Goal: Information Seeking & Learning: Find specific page/section

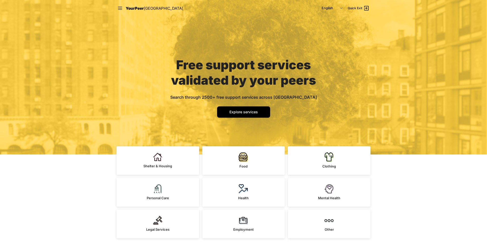
drag, startPoint x: 0, startPoint y: 0, endPoint x: 32, endPoint y: 44, distance: 54.0
click at [160, 82] on div "Free support services validated by your peers Search through 2500+ free support…" at bounding box center [243, 85] width 172 height 138
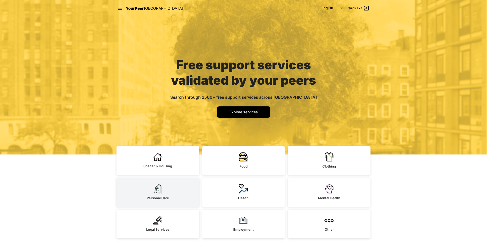
click at [152, 191] on link "Personal Care" at bounding box center [157, 192] width 83 height 29
select select "recentlyUpdated"
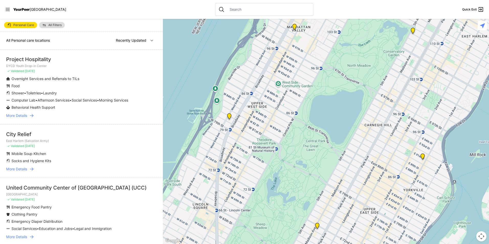
click at [28, 118] on link "More Details" at bounding box center [81, 115] width 151 height 5
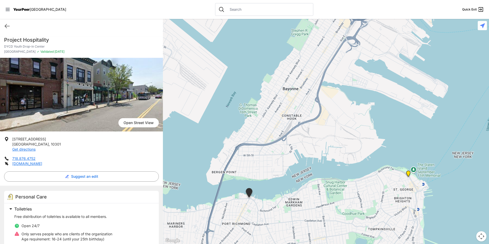
drag, startPoint x: 280, startPoint y: 121, endPoint x: 203, endPoint y: 189, distance: 102.8
click at [203, 189] on div at bounding box center [326, 131] width 326 height 225
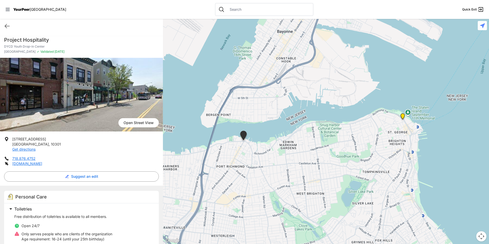
drag, startPoint x: 384, startPoint y: 124, endPoint x: 378, endPoint y: 67, distance: 57.1
click at [378, 67] on div at bounding box center [326, 131] width 326 height 225
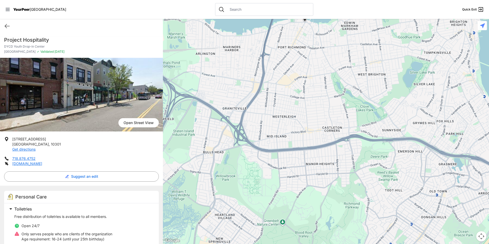
drag, startPoint x: 268, startPoint y: 173, endPoint x: 329, endPoint y: 53, distance: 134.6
click at [329, 53] on div at bounding box center [326, 131] width 326 height 225
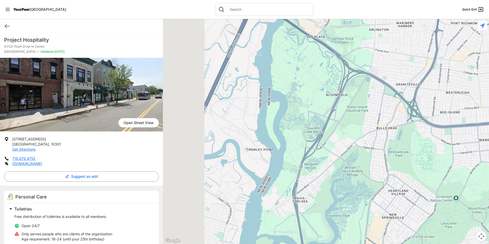
drag, startPoint x: 278, startPoint y: 114, endPoint x: 451, endPoint y: 91, distance: 174.8
click at [451, 90] on div at bounding box center [326, 131] width 326 height 225
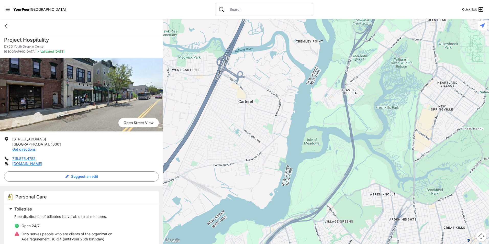
drag, startPoint x: 333, startPoint y: 146, endPoint x: 381, endPoint y: 36, distance: 119.6
click at [381, 36] on div at bounding box center [326, 131] width 326 height 225
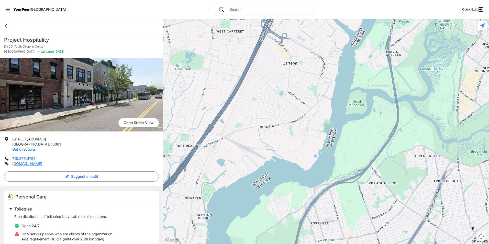
drag, startPoint x: 319, startPoint y: 111, endPoint x: 295, endPoint y: 103, distance: 25.2
click at [295, 103] on div at bounding box center [326, 131] width 326 height 225
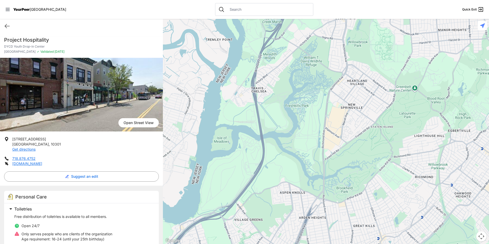
drag, startPoint x: 454, startPoint y: 73, endPoint x: 321, endPoint y: 110, distance: 137.9
click at [321, 110] on div at bounding box center [326, 131] width 326 height 225
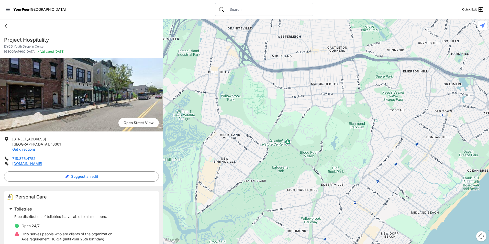
drag, startPoint x: 422, startPoint y: 66, endPoint x: 294, endPoint y: 121, distance: 138.5
click at [294, 121] on div at bounding box center [326, 131] width 326 height 225
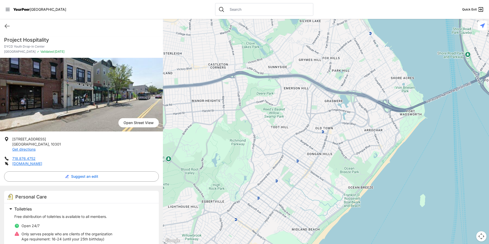
drag, startPoint x: 403, startPoint y: 91, endPoint x: 283, endPoint y: 108, distance: 120.4
click at [283, 108] on div at bounding box center [326, 131] width 326 height 225
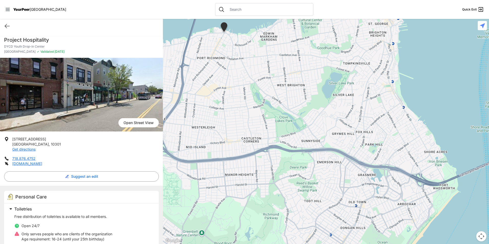
drag, startPoint x: 258, startPoint y: 52, endPoint x: 291, endPoint y: 128, distance: 82.9
click at [291, 128] on div at bounding box center [326, 131] width 326 height 225
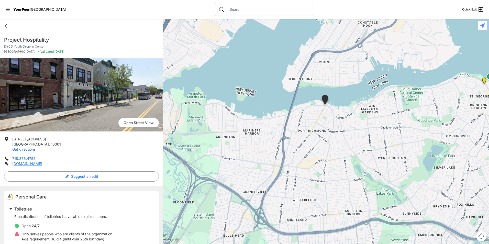
drag, startPoint x: 272, startPoint y: 52, endPoint x: 373, endPoint y: 125, distance: 124.7
click at [373, 125] on div at bounding box center [326, 131] width 326 height 225
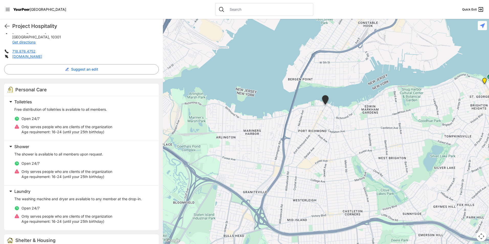
scroll to position [26, 0]
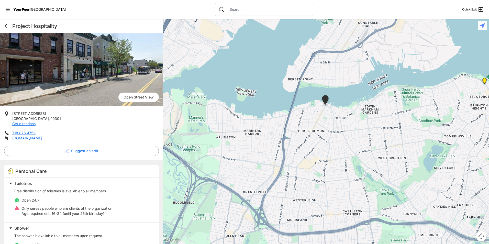
click at [6, 24] on icon at bounding box center [7, 26] width 6 height 6
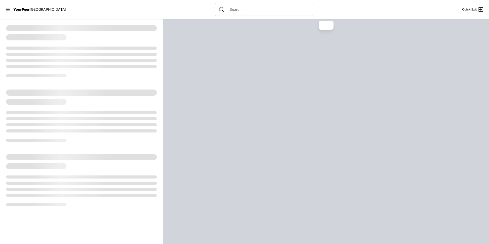
select select "recentlyUpdated"
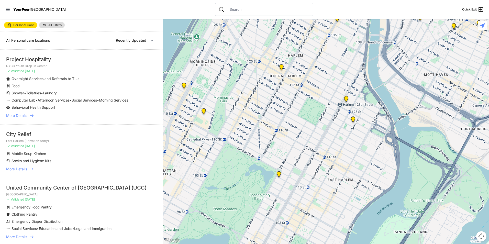
drag, startPoint x: 356, startPoint y: 83, endPoint x: 222, endPoint y: 229, distance: 198.5
click at [222, 230] on div at bounding box center [326, 131] width 326 height 225
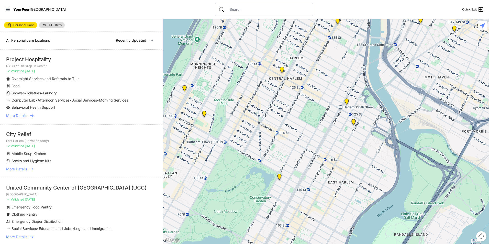
click at [204, 114] on img "The Cathedral Church of St. John the Divine" at bounding box center [204, 115] width 6 height 8
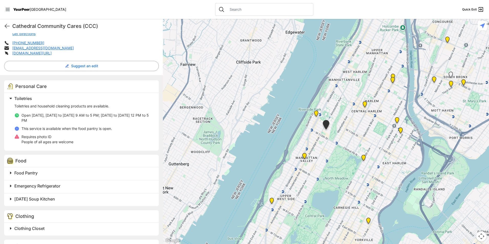
scroll to position [128, 0]
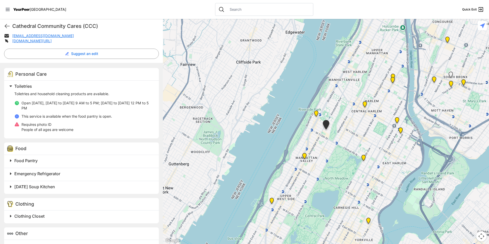
click at [35, 171] on span "Emergency Refrigerator" at bounding box center [37, 173] width 46 height 5
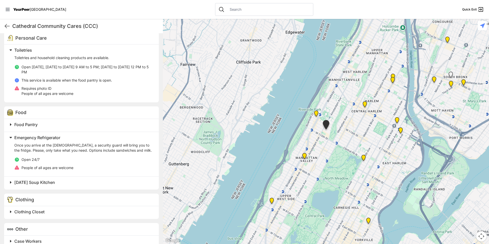
scroll to position [173, 0]
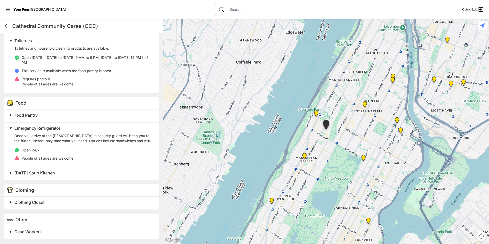
click at [38, 201] on span "Clothing Closet" at bounding box center [29, 202] width 30 height 5
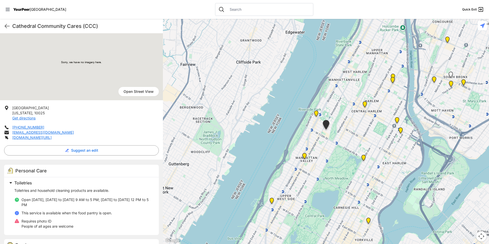
scroll to position [6, 0]
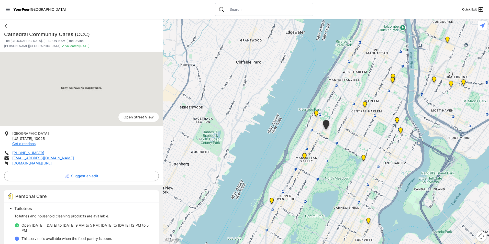
click at [27, 162] on link "[DOMAIN_NAME][URL]" at bounding box center [31, 163] width 39 height 4
